Goal: Navigation & Orientation: Find specific page/section

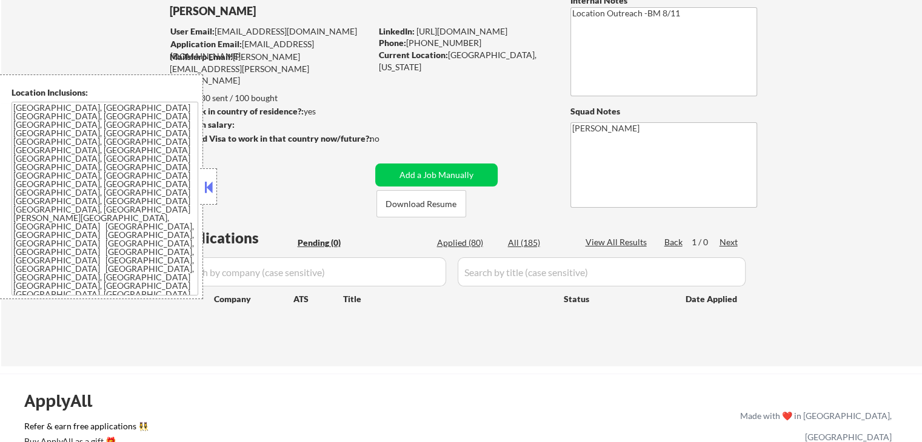
scroll to position [121, 0]
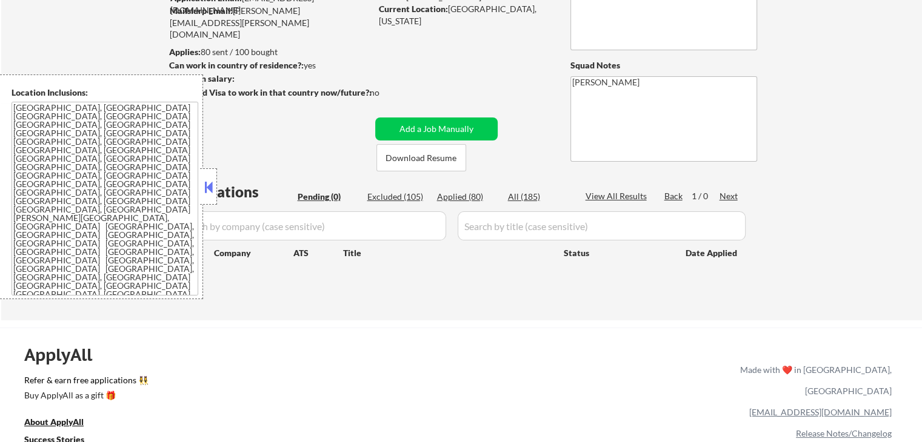
click at [856, 154] on div "← Return to /applysquad Mailslurp Inbox Job Search Builder [PERSON_NAME] User E…" at bounding box center [461, 123] width 920 height 393
click at [208, 192] on button at bounding box center [208, 187] width 13 height 18
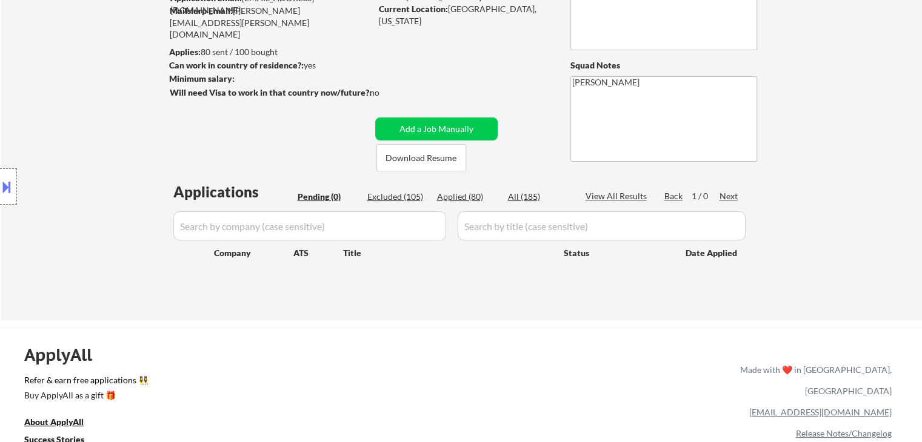
click at [337, 287] on div "Applications Pending (0) Excluded (105) Applied (80) All (185) View All Results…" at bounding box center [462, 240] width 584 height 116
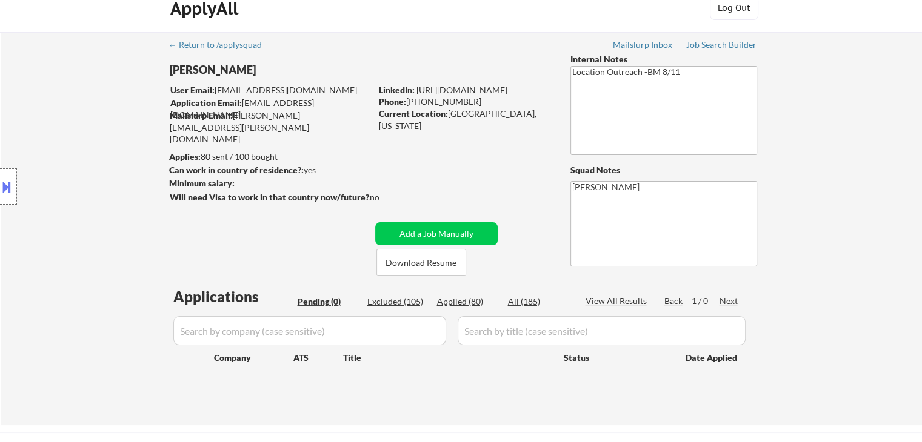
scroll to position [0, 0]
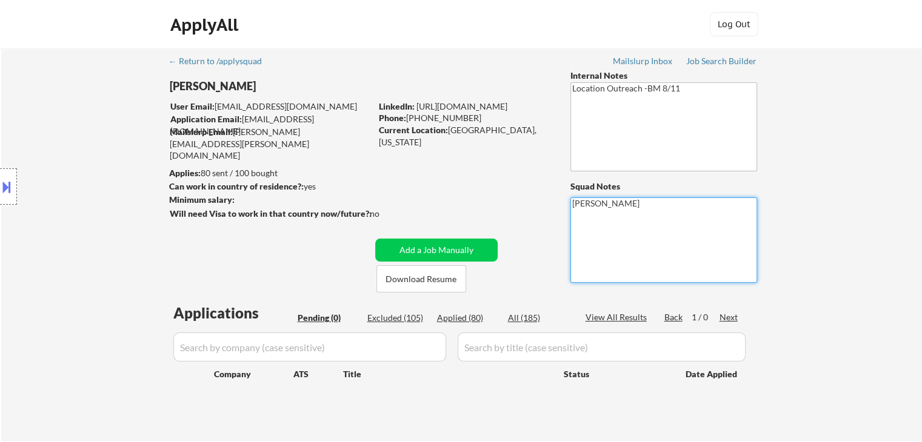
click at [699, 67] on div "← Return to /applysquad Mailslurp Inbox Job Search Builder [PERSON_NAME] User E…" at bounding box center [461, 240] width 605 height 384
click at [700, 57] on div "Job Search Builder" at bounding box center [721, 61] width 71 height 8
click at [819, 175] on div "← Return to /applysquad Mailslurp Inbox Job Search Builder [PERSON_NAME] User E…" at bounding box center [461, 244] width 920 height 393
drag, startPoint x: 859, startPoint y: 140, endPoint x: 865, endPoint y: 136, distance: 7.1
click at [865, 136] on div "← Return to /applysquad Mailslurp Inbox Job Search Builder [PERSON_NAME] User E…" at bounding box center [461, 244] width 920 height 393
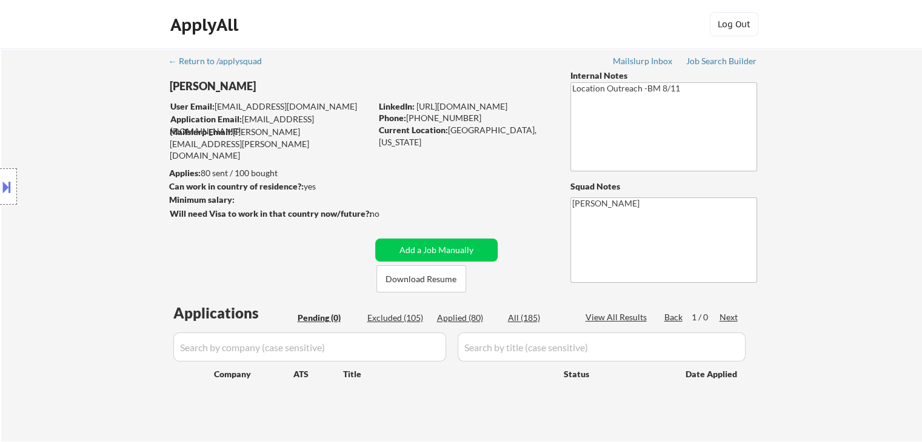
click at [851, 153] on div "← Return to /applysquad Mailslurp Inbox Job Search Builder [PERSON_NAME] User E…" at bounding box center [461, 244] width 920 height 393
click at [861, 153] on div "← Return to /applysquad Mailslurp Inbox Job Search Builder [PERSON_NAME] User E…" at bounding box center [461, 244] width 920 height 393
click at [861, 151] on div "← Return to /applysquad Mailslurp Inbox Job Search Builder [PERSON_NAME] User E…" at bounding box center [461, 244] width 920 height 393
click at [861, 155] on div "← Return to /applysquad Mailslurp Inbox Job Search Builder [PERSON_NAME] User E…" at bounding box center [461, 244] width 920 height 393
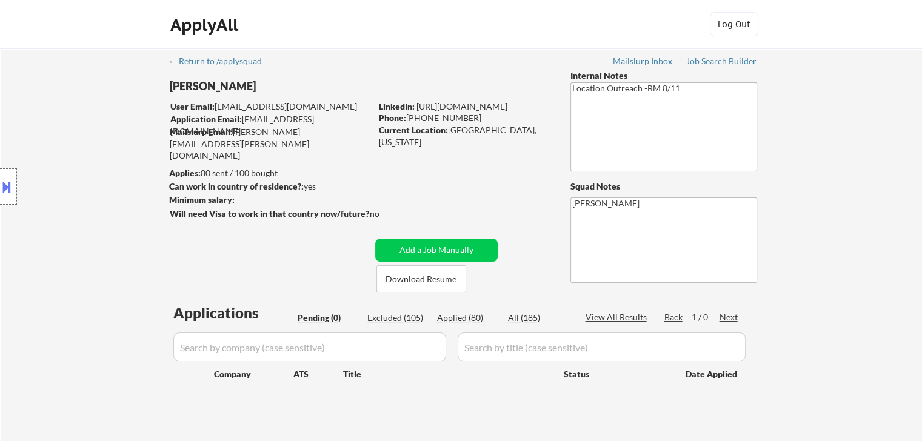
click at [865, 168] on div "← Return to /applysquad Mailslurp Inbox Job Search Builder [PERSON_NAME] User E…" at bounding box center [461, 244] width 920 height 393
click at [868, 169] on div "← Return to /applysquad Mailslurp Inbox Job Search Builder [PERSON_NAME] User E…" at bounding box center [461, 244] width 920 height 393
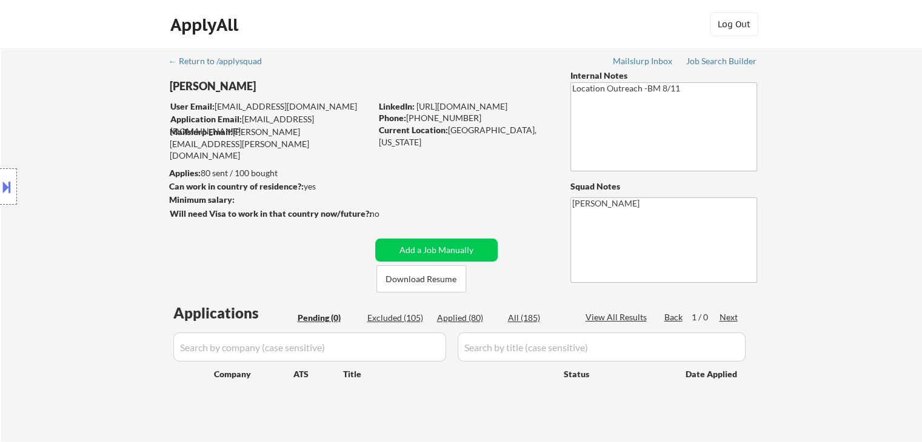
click at [854, 155] on div "← Return to /applysquad Mailslurp Inbox Job Search Builder [PERSON_NAME] User E…" at bounding box center [461, 244] width 920 height 393
click at [831, 153] on div "← Return to /applysquad Mailslurp Inbox Job Search Builder [PERSON_NAME] User E…" at bounding box center [461, 244] width 920 height 393
click at [804, 158] on div "← Return to /applysquad Mailslurp Inbox Job Search Builder [PERSON_NAME] User E…" at bounding box center [461, 244] width 920 height 393
